Goal: Task Accomplishment & Management: Use online tool/utility

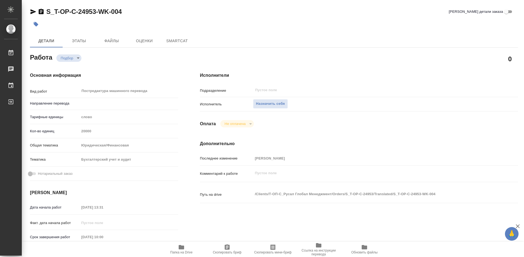
type textarea "x"
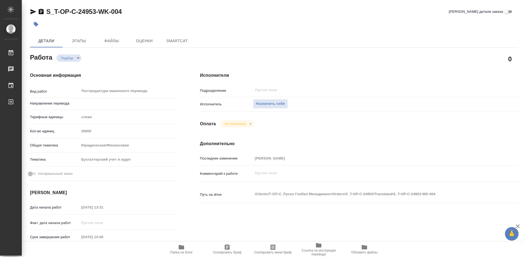
type textarea "x"
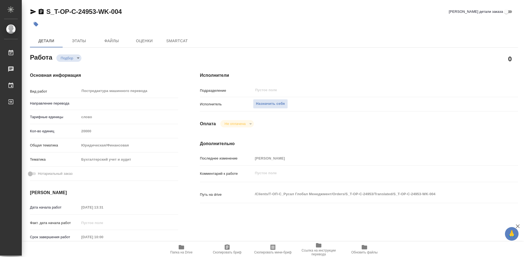
type textarea "x"
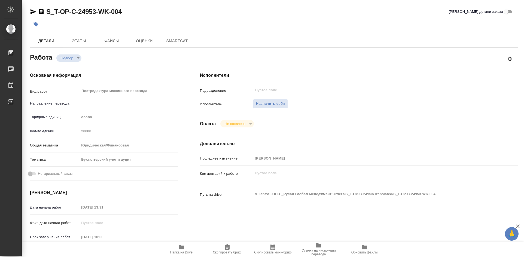
type textarea "x"
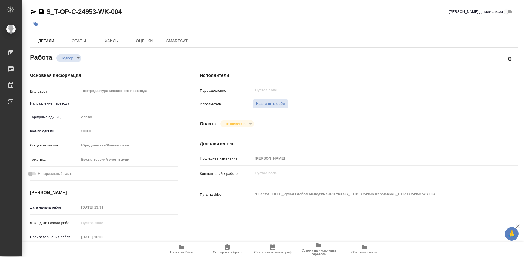
type textarea "x"
type input "рус-англ"
type textarea "x"
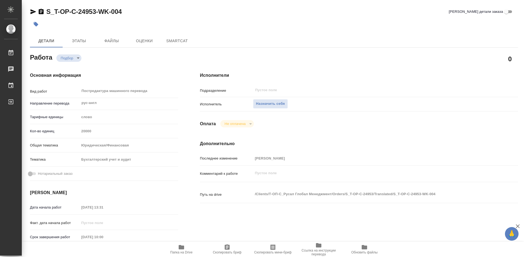
type textarea "x"
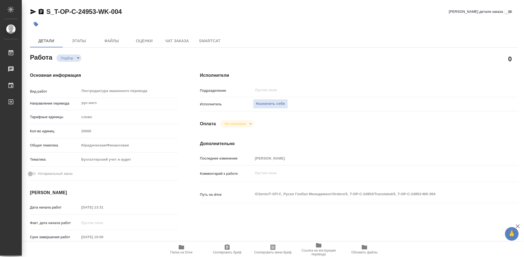
type textarea "x"
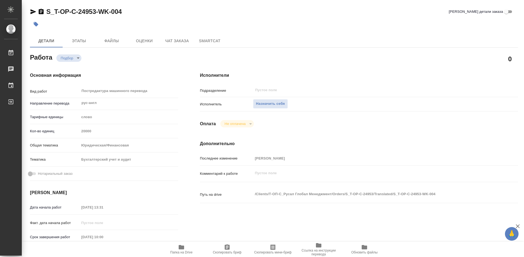
type textarea "x"
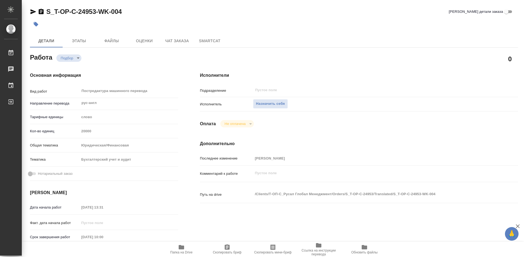
type textarea "x"
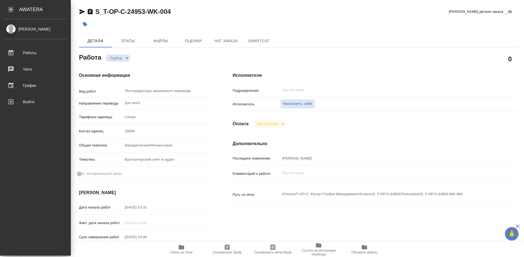
type textarea "x"
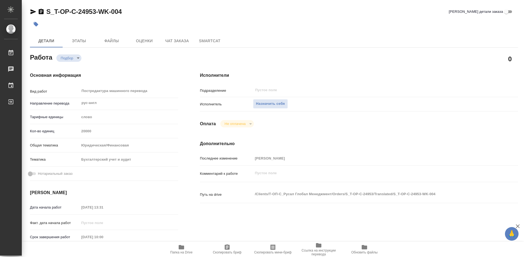
type textarea "x"
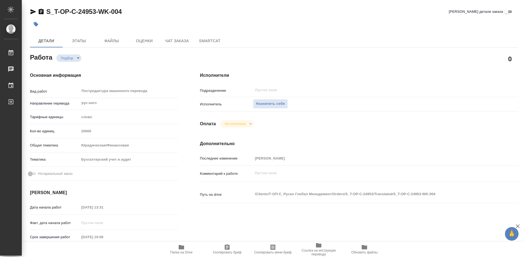
type textarea "x"
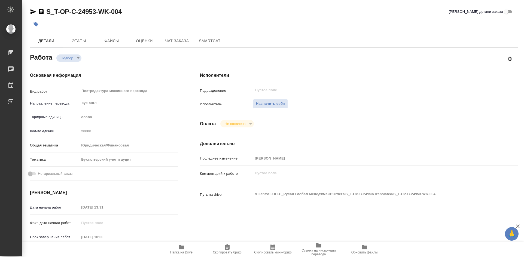
click at [181, 248] on icon "button" at bounding box center [181, 247] width 5 height 4
type textarea "x"
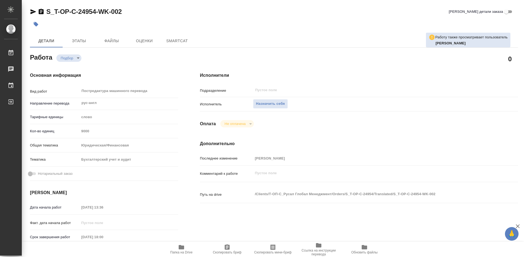
type textarea "x"
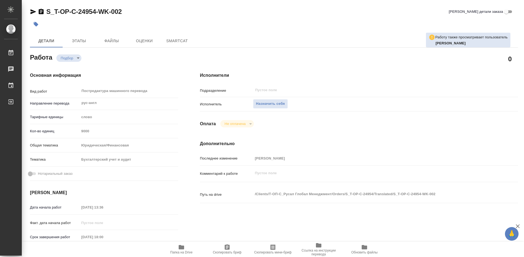
type textarea "x"
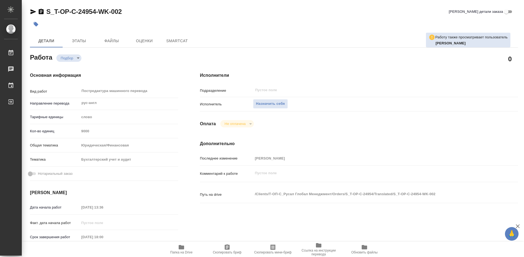
type textarea "x"
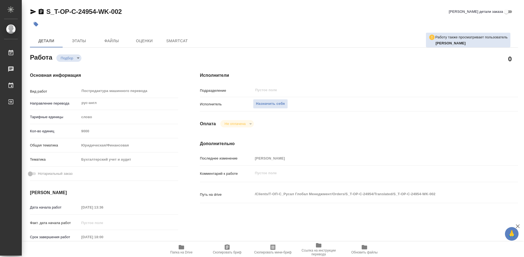
type textarea "x"
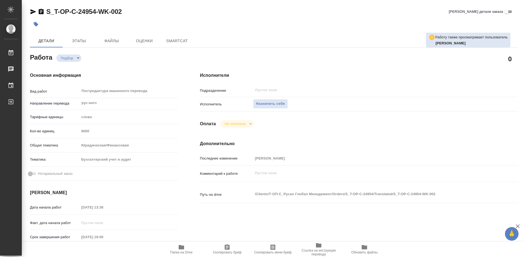
type textarea "x"
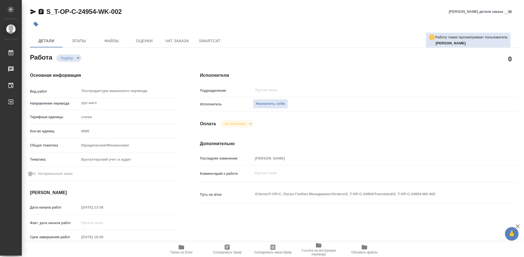
type textarea "x"
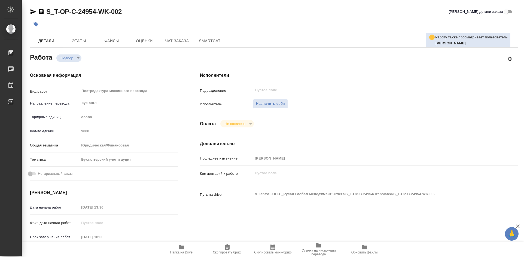
type textarea "x"
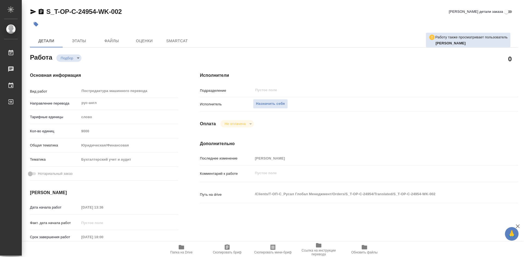
type textarea "x"
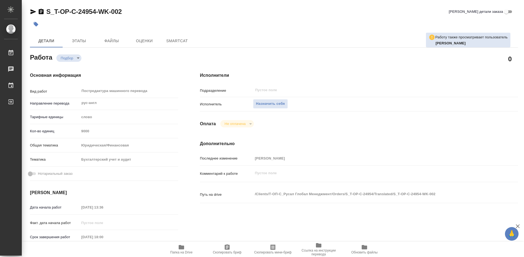
type textarea "x"
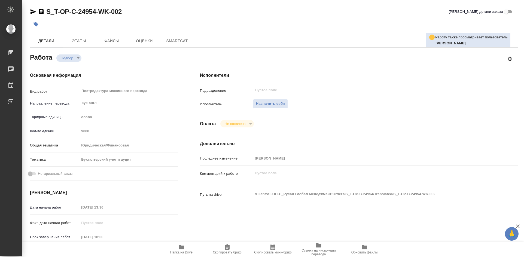
type textarea "x"
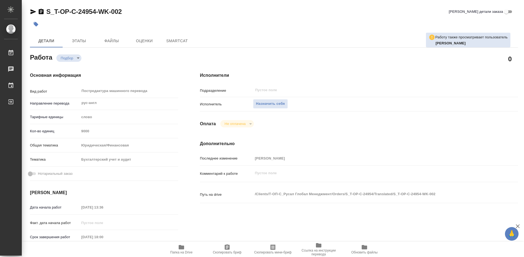
type textarea "x"
click at [184, 244] on icon "button" at bounding box center [181, 247] width 7 height 7
type textarea "x"
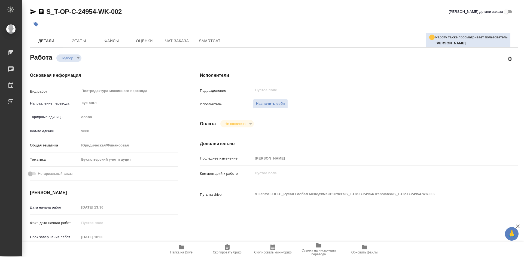
type textarea "x"
click at [184, 244] on icon "button" at bounding box center [181, 247] width 7 height 7
type textarea "x"
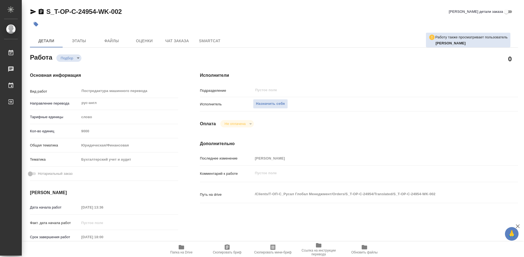
type textarea "x"
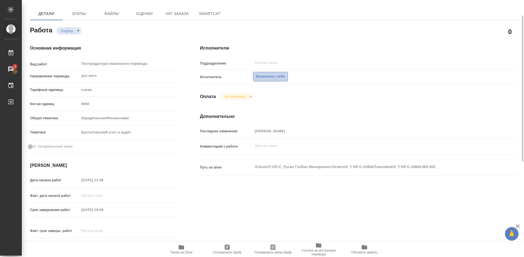
click at [263, 78] on span "Назначить себя" at bounding box center [270, 77] width 29 height 6
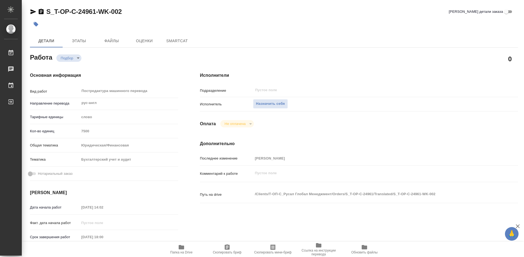
type textarea "x"
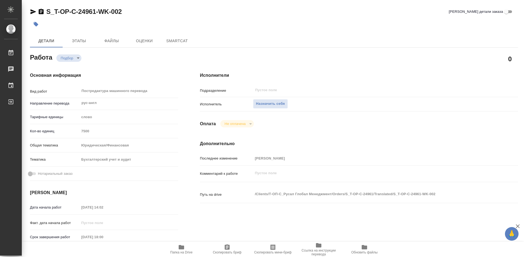
type textarea "x"
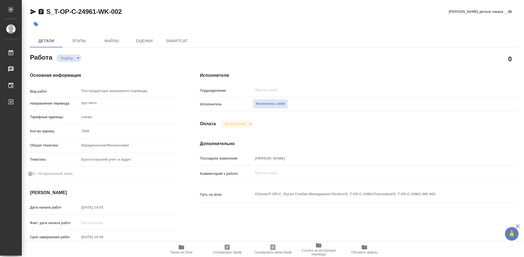
type textarea "x"
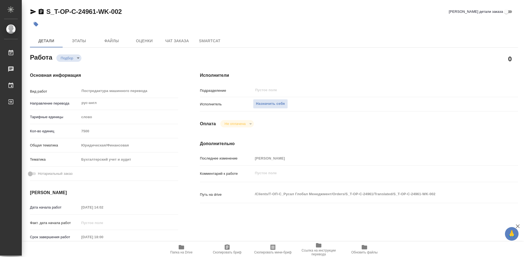
type textarea "x"
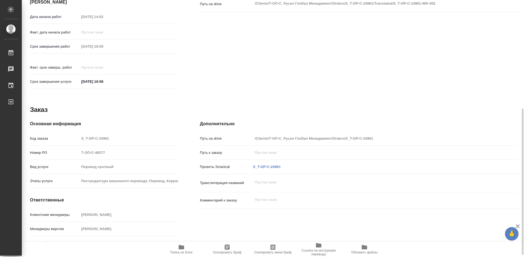
type textarea "x"
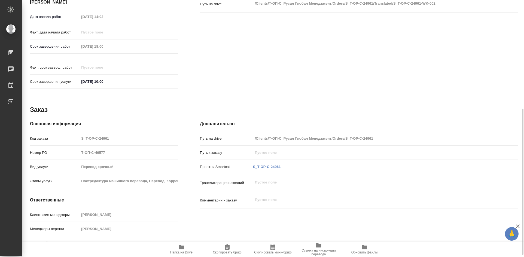
scroll to position [194, 0]
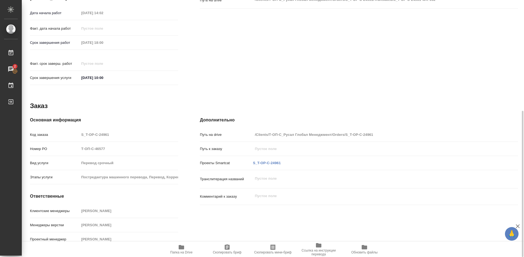
type textarea "x"
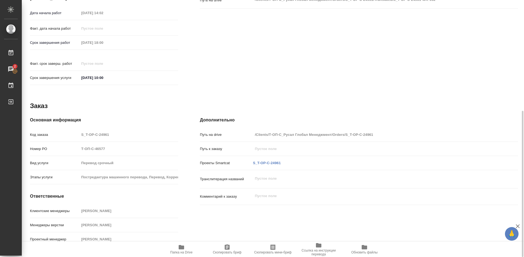
type textarea "x"
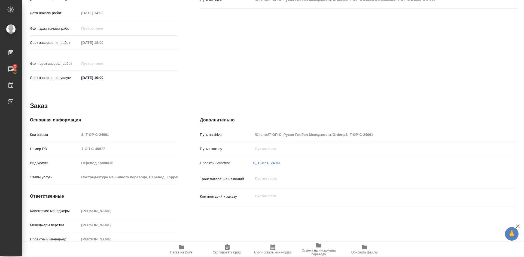
type textarea "x"
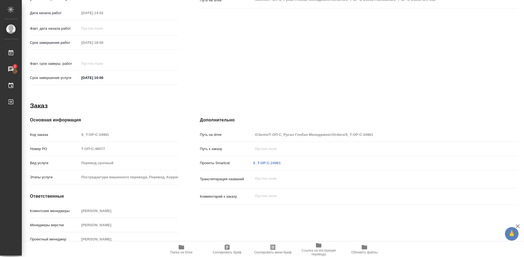
type textarea "x"
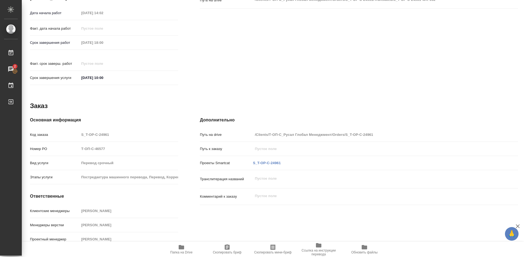
type textarea "x"
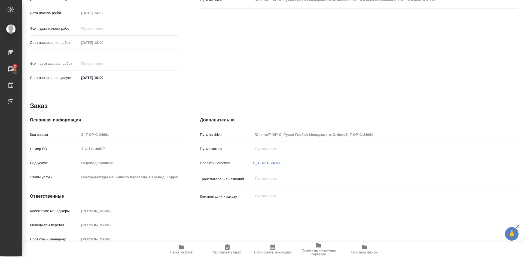
click at [177, 246] on span "Папка на Drive" at bounding box center [181, 249] width 39 height 10
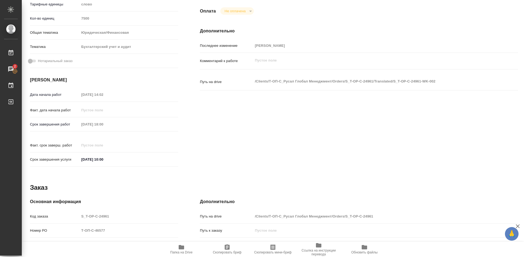
scroll to position [58, 0]
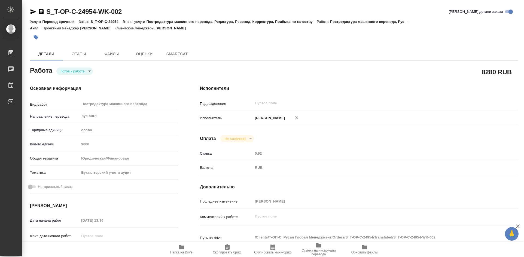
type textarea "x"
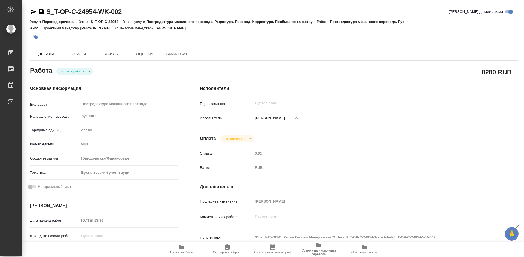
type textarea "x"
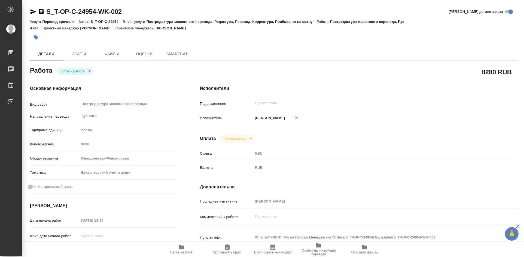
type textarea "x"
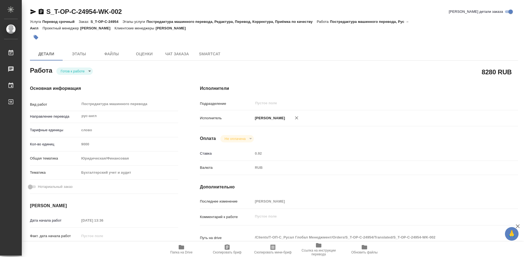
type textarea "x"
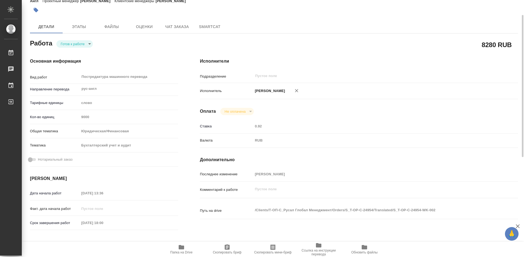
type textarea "x"
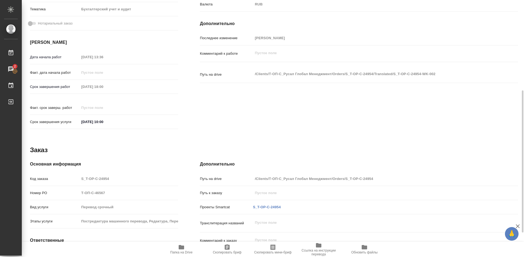
scroll to position [207, 0]
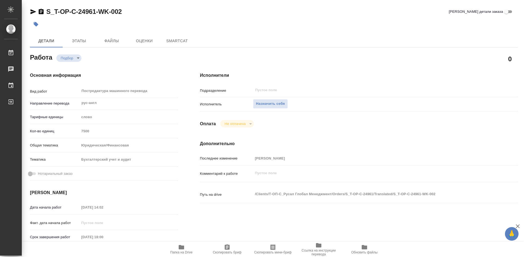
type textarea "x"
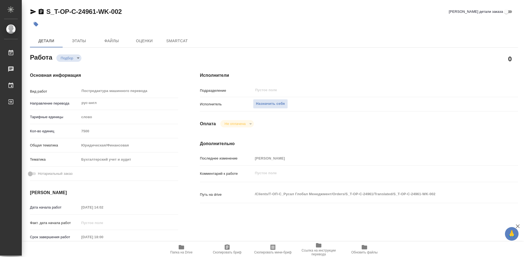
type textarea "x"
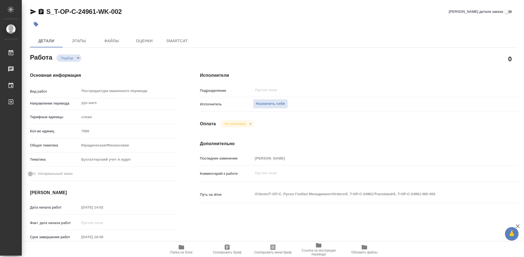
type textarea "x"
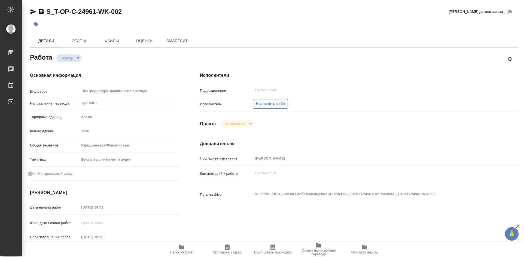
type textarea "x"
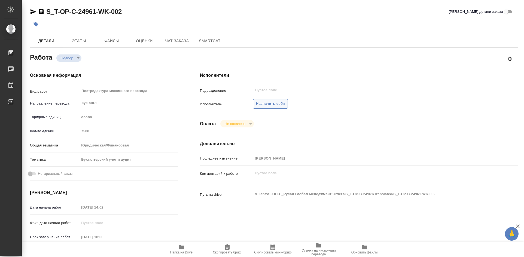
type textarea "x"
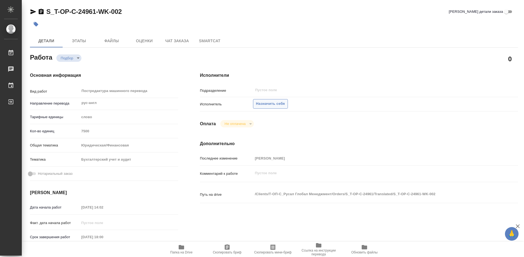
type textarea "x"
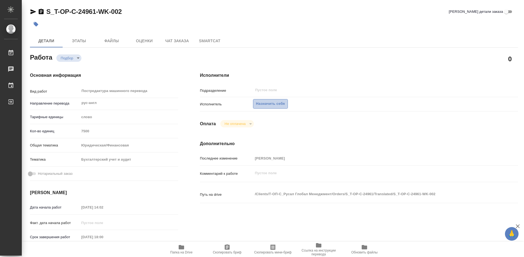
click at [264, 103] on span "Назначить себя" at bounding box center [270, 104] width 29 height 6
type textarea "x"
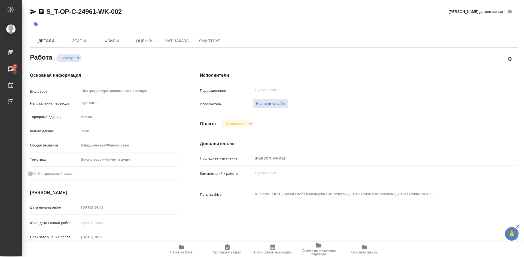
type textarea "x"
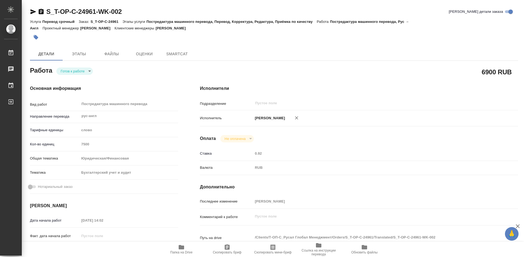
type textarea "x"
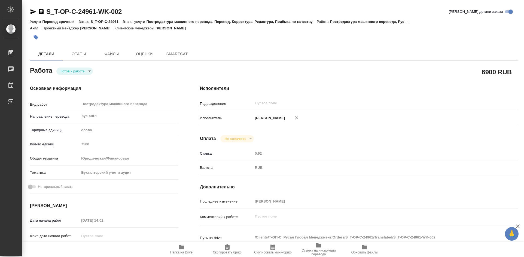
type textarea "x"
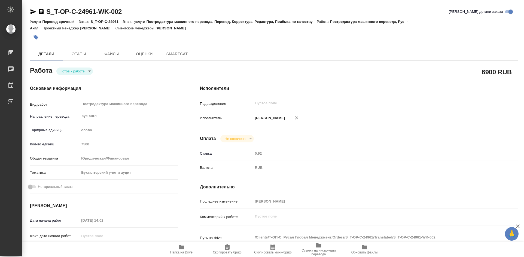
type textarea "x"
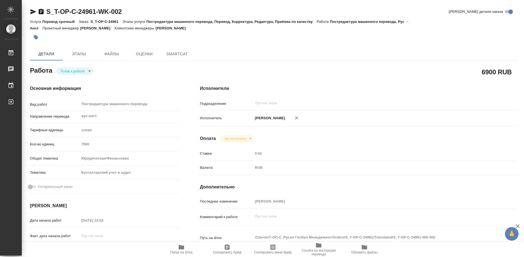
type textarea "x"
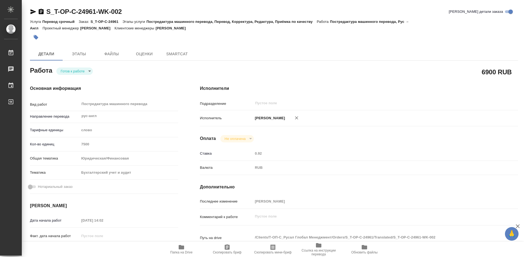
type textarea "x"
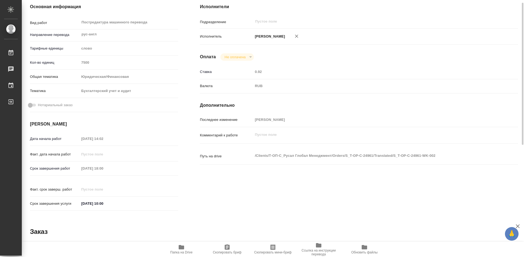
type textarea "x"
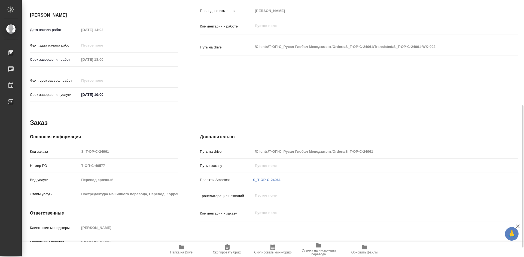
type textarea "x"
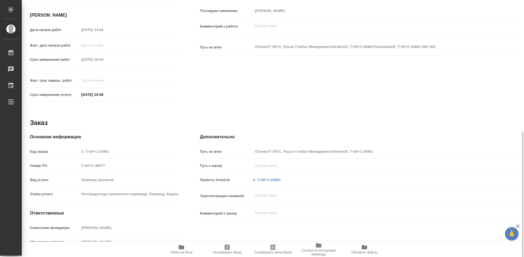
scroll to position [207, 0]
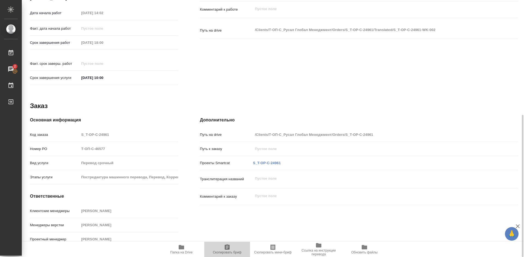
click at [229, 248] on icon "button" at bounding box center [227, 246] width 5 height 5
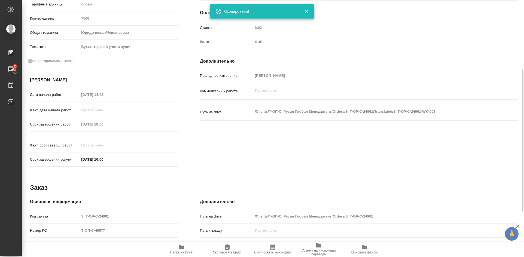
scroll to position [0, 0]
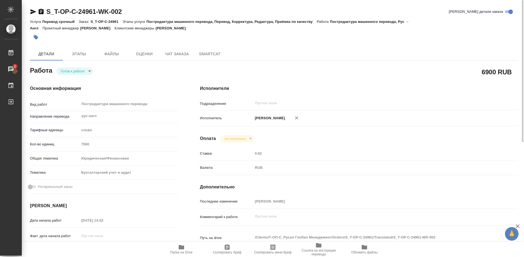
click at [89, 72] on body "🙏 .cls-1 fill:#fff; AWATERA Soldatenkova Tatyana Работы 2 Чаты График Выйти S_T…" at bounding box center [262, 128] width 524 height 257
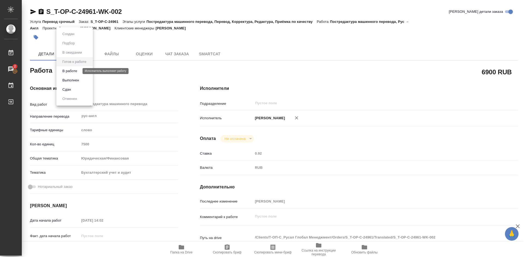
click at [70, 69] on button "В работе" at bounding box center [70, 71] width 18 height 6
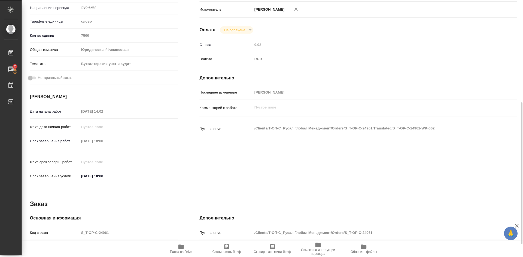
scroll to position [136, 0]
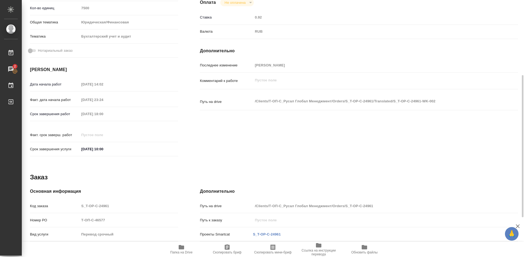
type textarea "x"
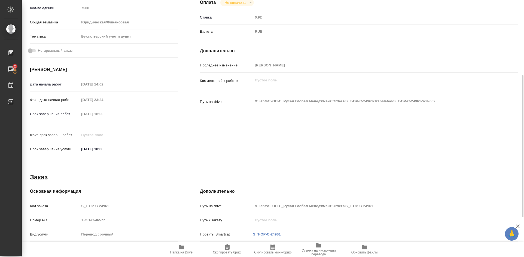
type textarea "x"
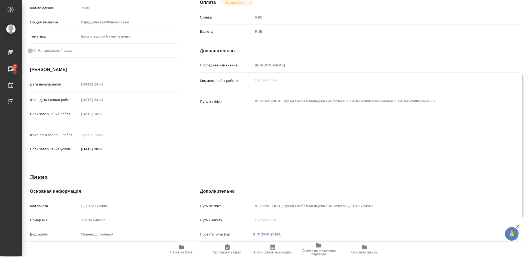
type textarea "x"
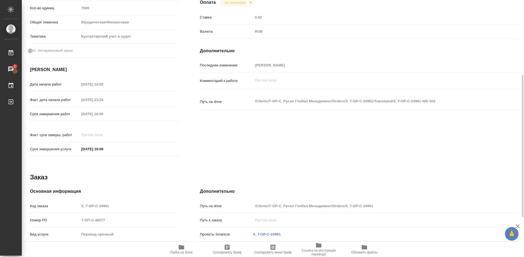
type textarea "x"
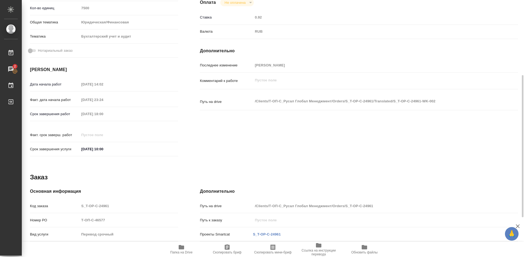
type textarea "x"
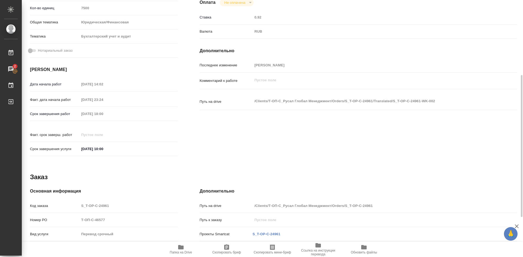
type textarea "x"
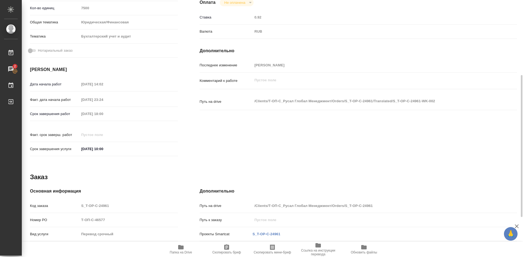
drag, startPoint x: 226, startPoint y: 247, endPoint x: 228, endPoint y: 241, distance: 6.6
click at [227, 247] on icon "button" at bounding box center [226, 246] width 5 height 5
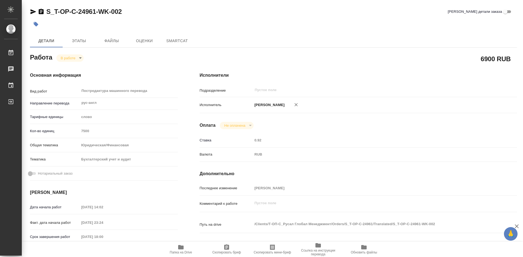
type textarea "x"
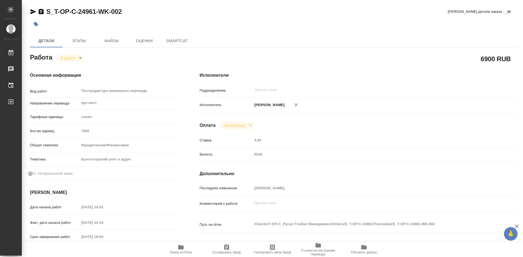
type textarea "x"
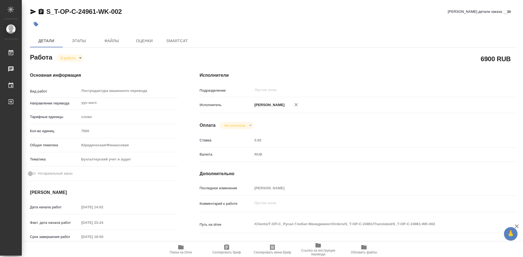
type textarea "x"
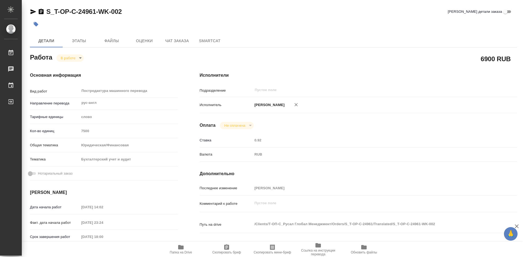
type textarea "x"
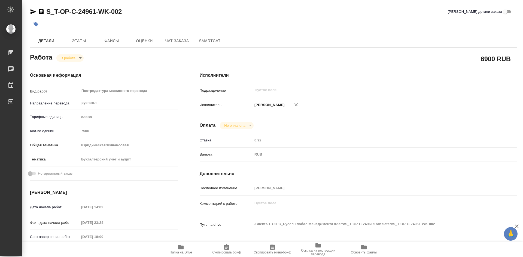
type textarea "x"
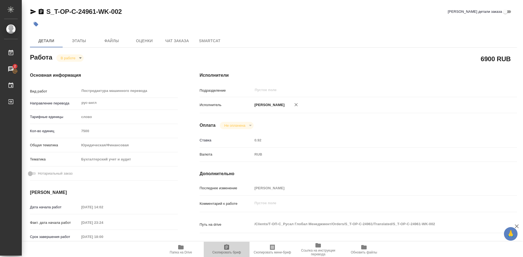
click at [229, 250] on icon "button" at bounding box center [226, 247] width 7 height 7
type textarea "x"
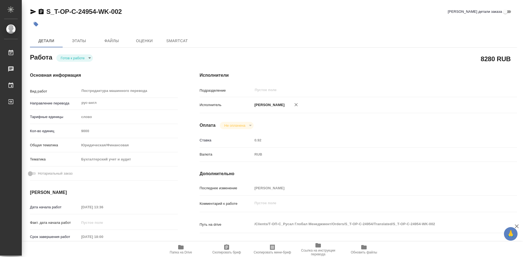
type textarea "x"
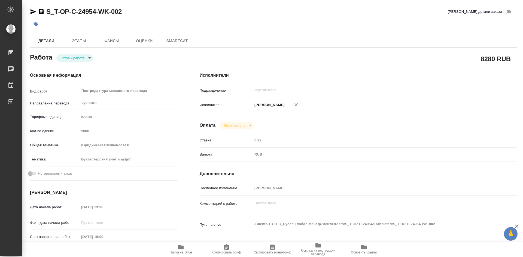
type textarea "x"
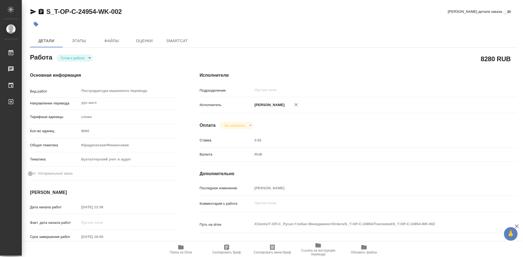
type textarea "x"
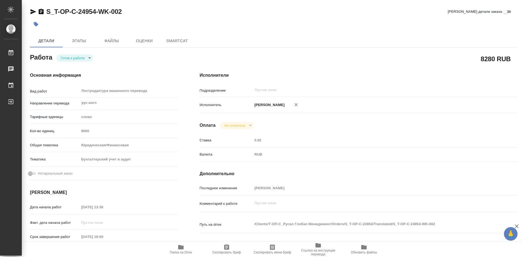
type textarea "x"
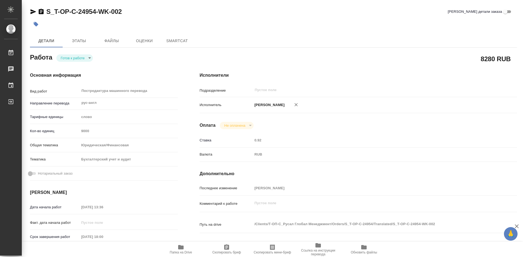
type textarea "x"
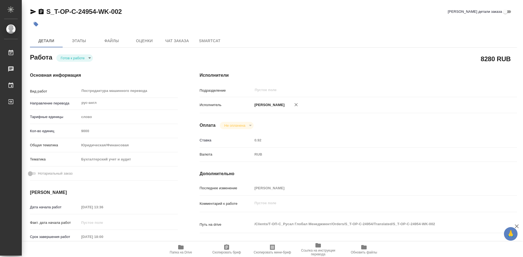
type textarea "x"
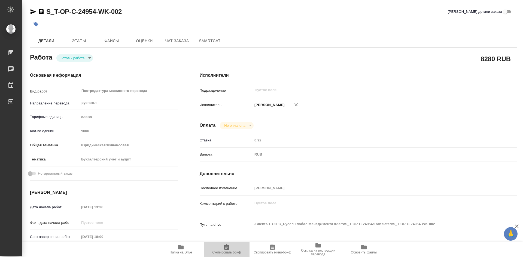
type textarea "x"
click at [228, 247] on icon "button" at bounding box center [226, 246] width 5 height 5
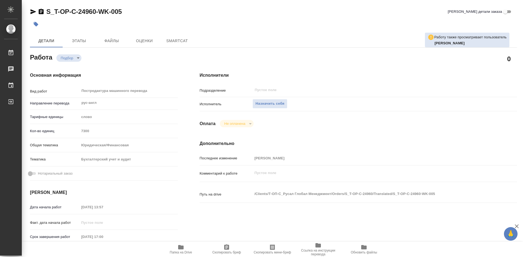
type textarea "x"
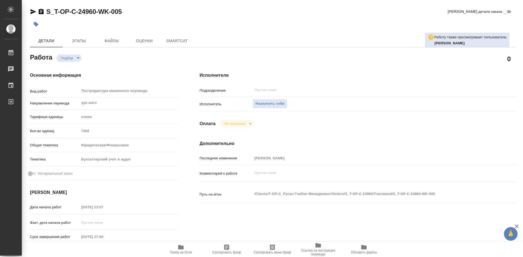
type textarea "x"
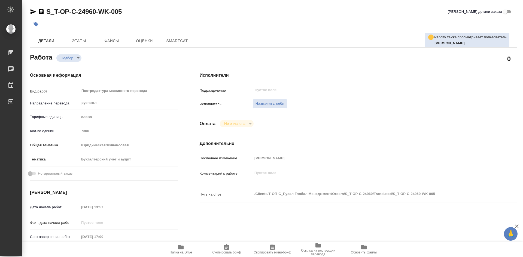
type textarea "x"
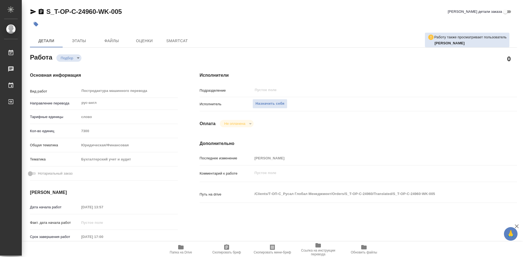
type textarea "x"
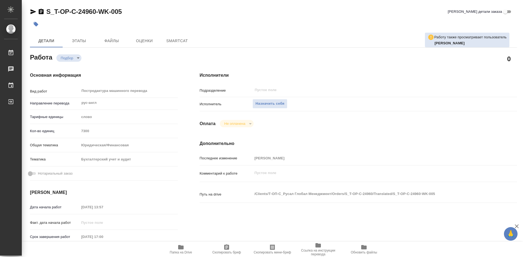
type textarea "x"
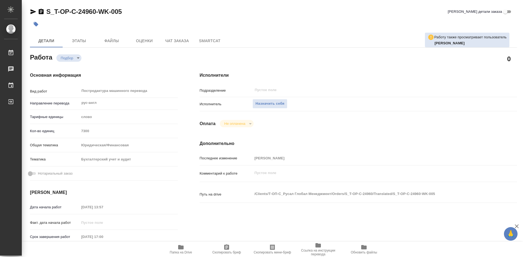
type textarea "x"
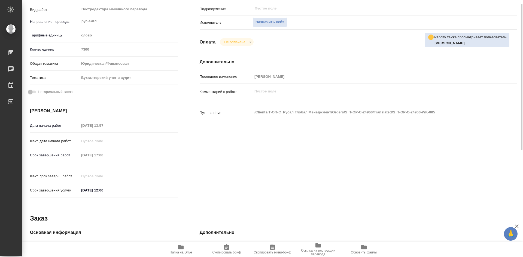
type textarea "x"
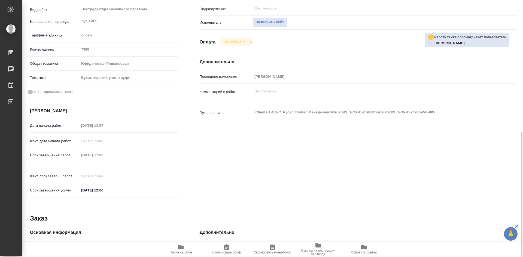
scroll to position [136, 0]
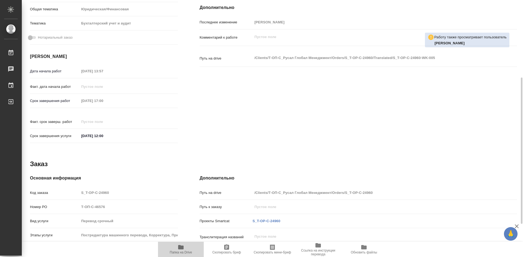
click at [179, 247] on icon "button" at bounding box center [180, 247] width 5 height 4
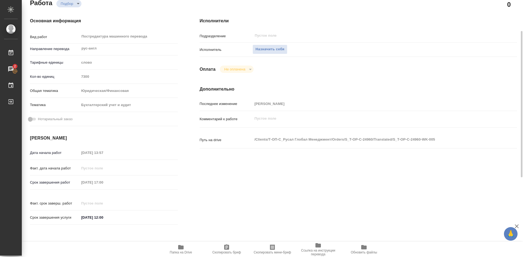
scroll to position [109, 0]
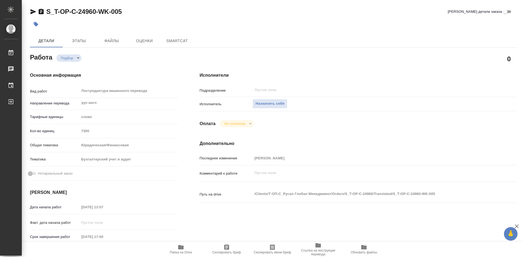
type textarea "x"
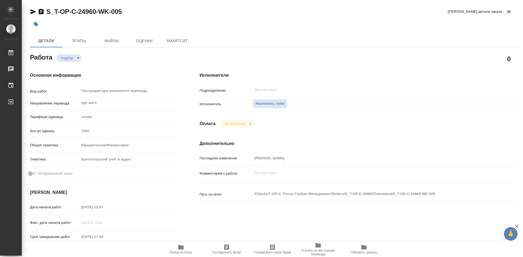
type textarea "x"
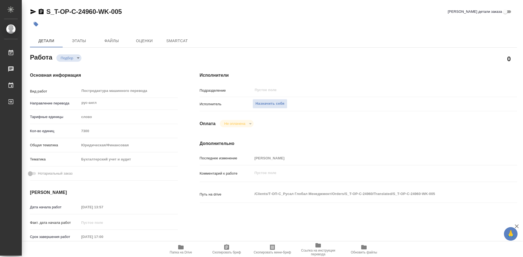
type textarea "x"
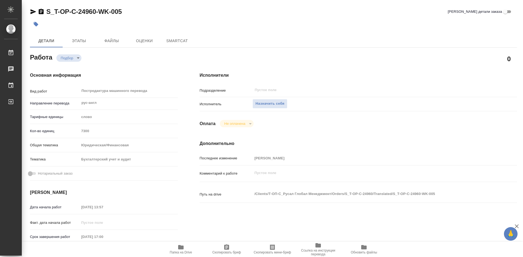
type textarea "x"
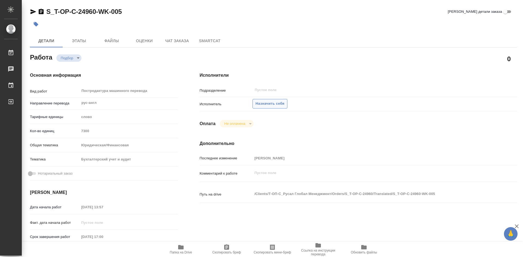
type textarea "x"
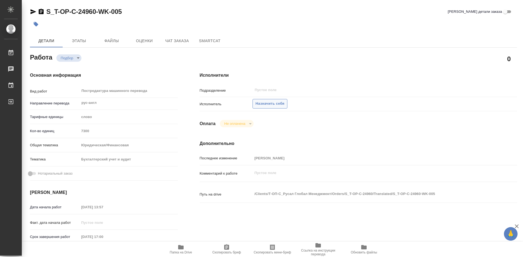
click at [275, 106] on span "Назначить себя" at bounding box center [269, 104] width 29 height 6
type textarea "x"
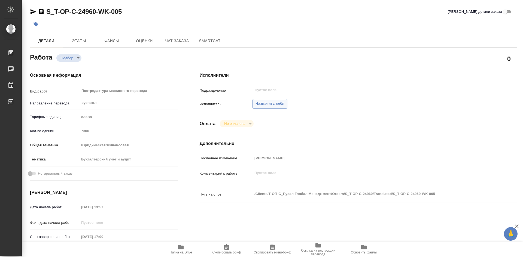
type textarea "x"
click at [272, 105] on span "Назначить себя" at bounding box center [269, 104] width 29 height 6
type textarea "x"
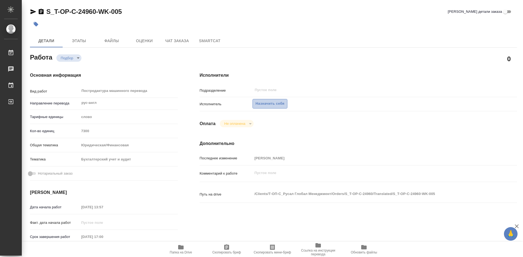
type textarea "x"
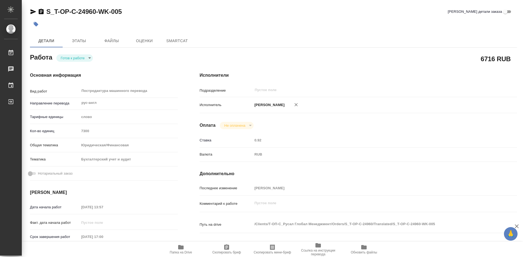
type textarea "x"
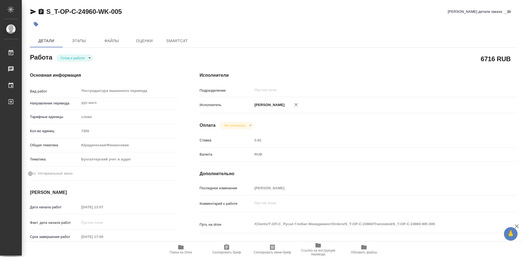
type textarea "x"
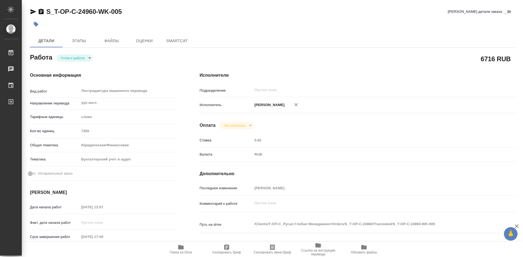
type textarea "x"
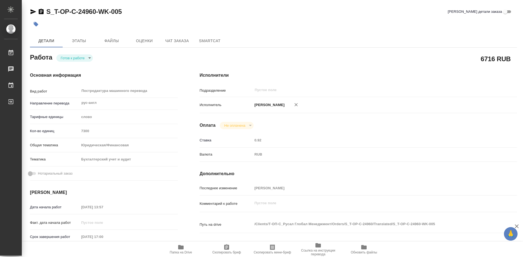
type textarea "x"
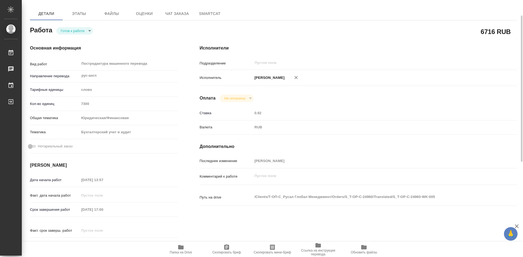
type textarea "x"
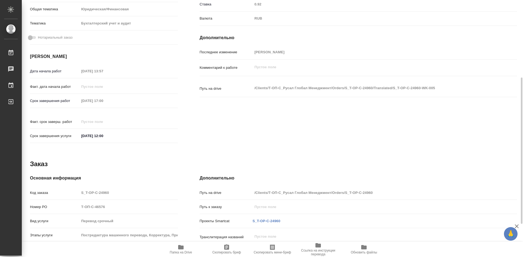
scroll to position [194, 0]
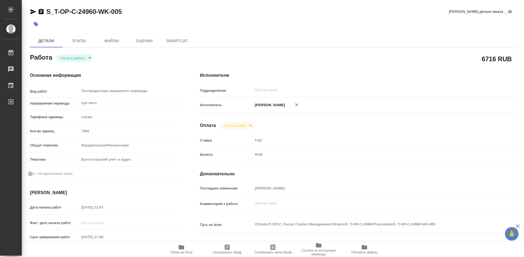
type textarea "x"
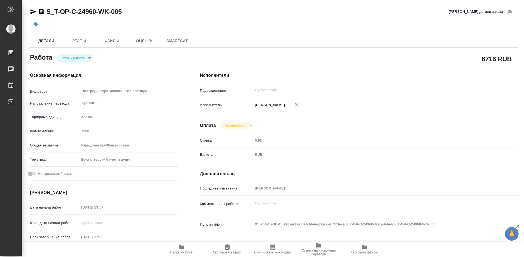
type textarea "x"
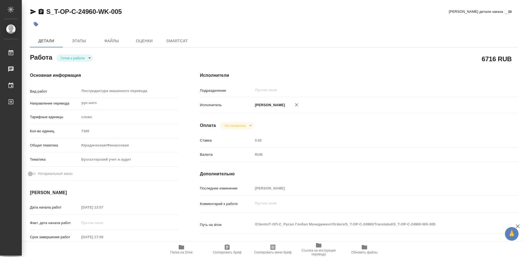
type textarea "x"
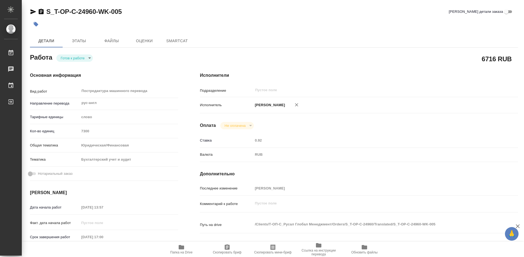
type textarea "x"
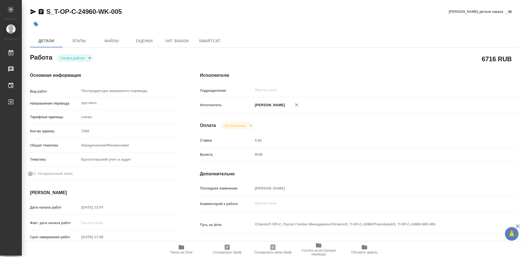
type textarea "x"
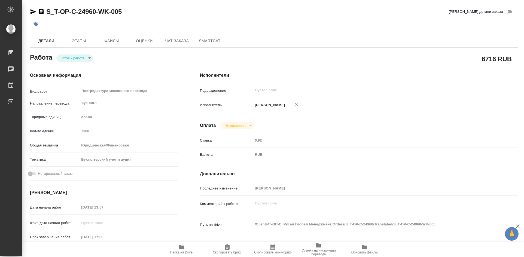
type textarea "x"
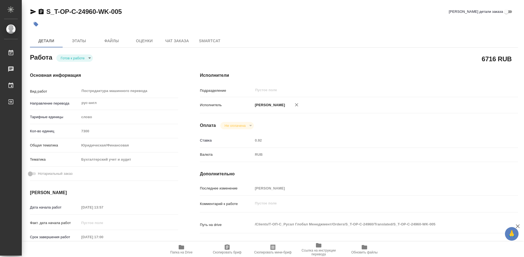
click at [227, 246] on icon "button" at bounding box center [227, 246] width 5 height 5
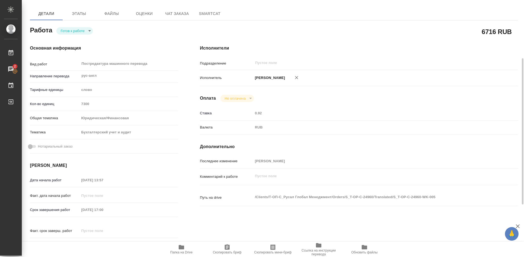
scroll to position [54, 0]
